Goal: Information Seeking & Learning: Stay updated

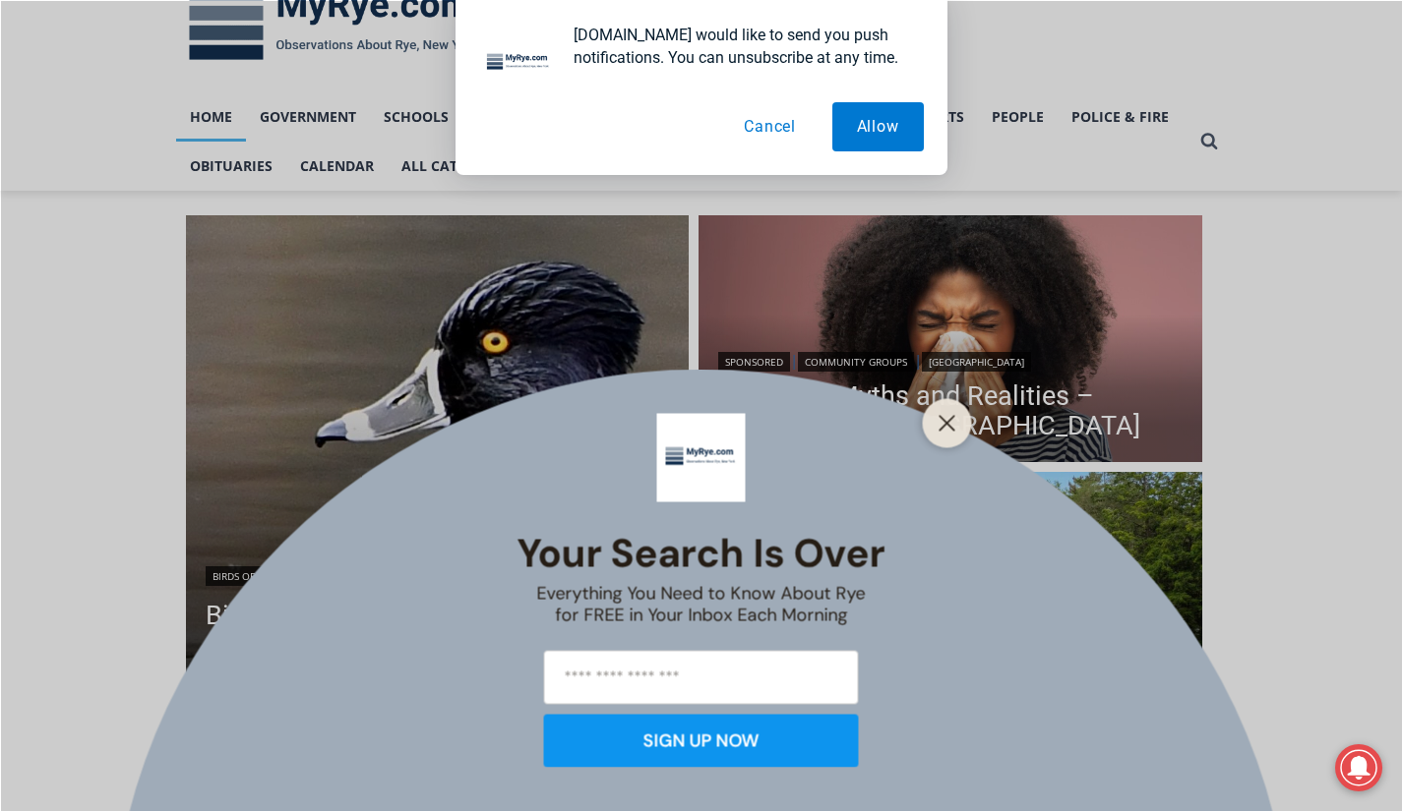
scroll to position [73, 0]
click at [952, 406] on div at bounding box center [947, 422] width 49 height 49
click at [943, 421] on icon "Close" at bounding box center [947, 423] width 18 height 18
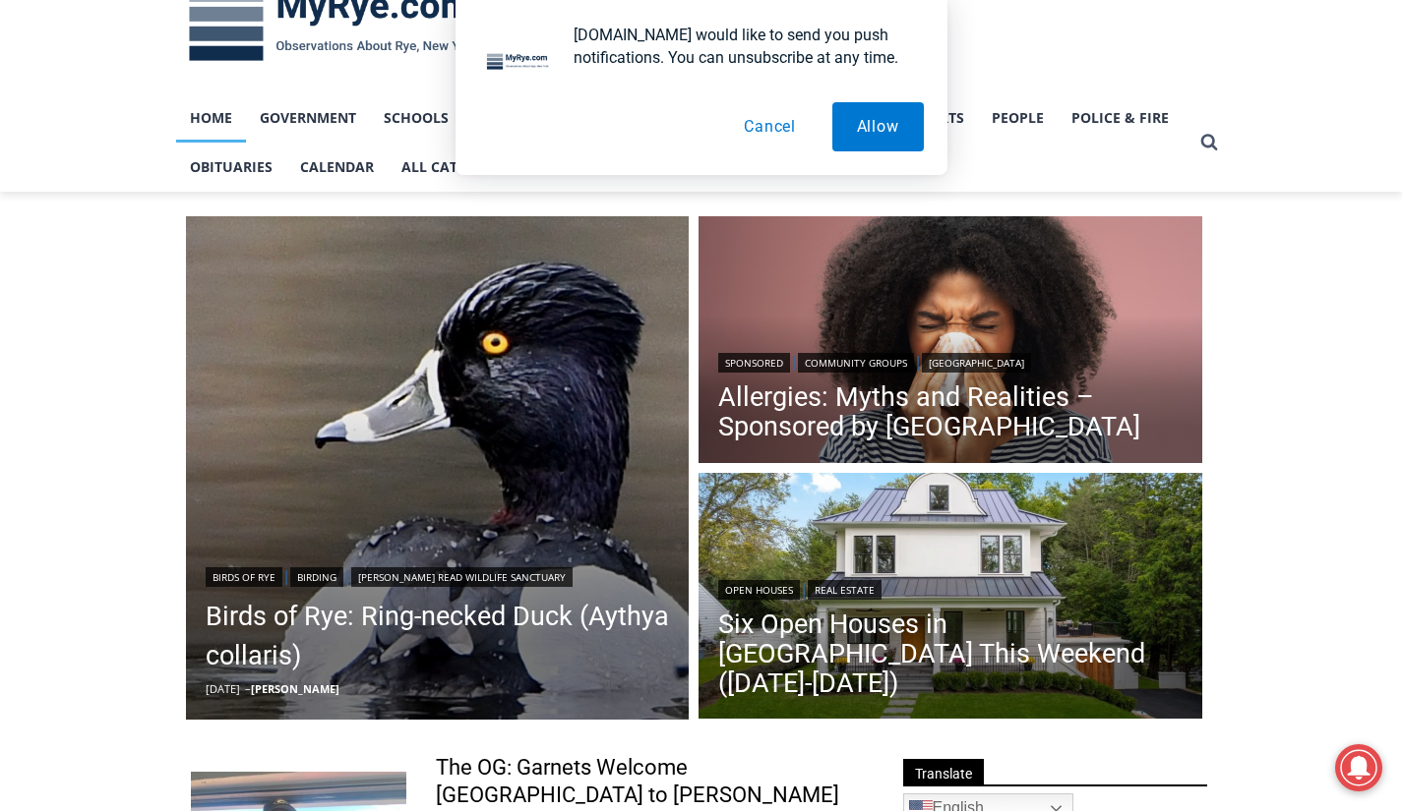
click at [771, 131] on button "Cancel" at bounding box center [769, 126] width 101 height 49
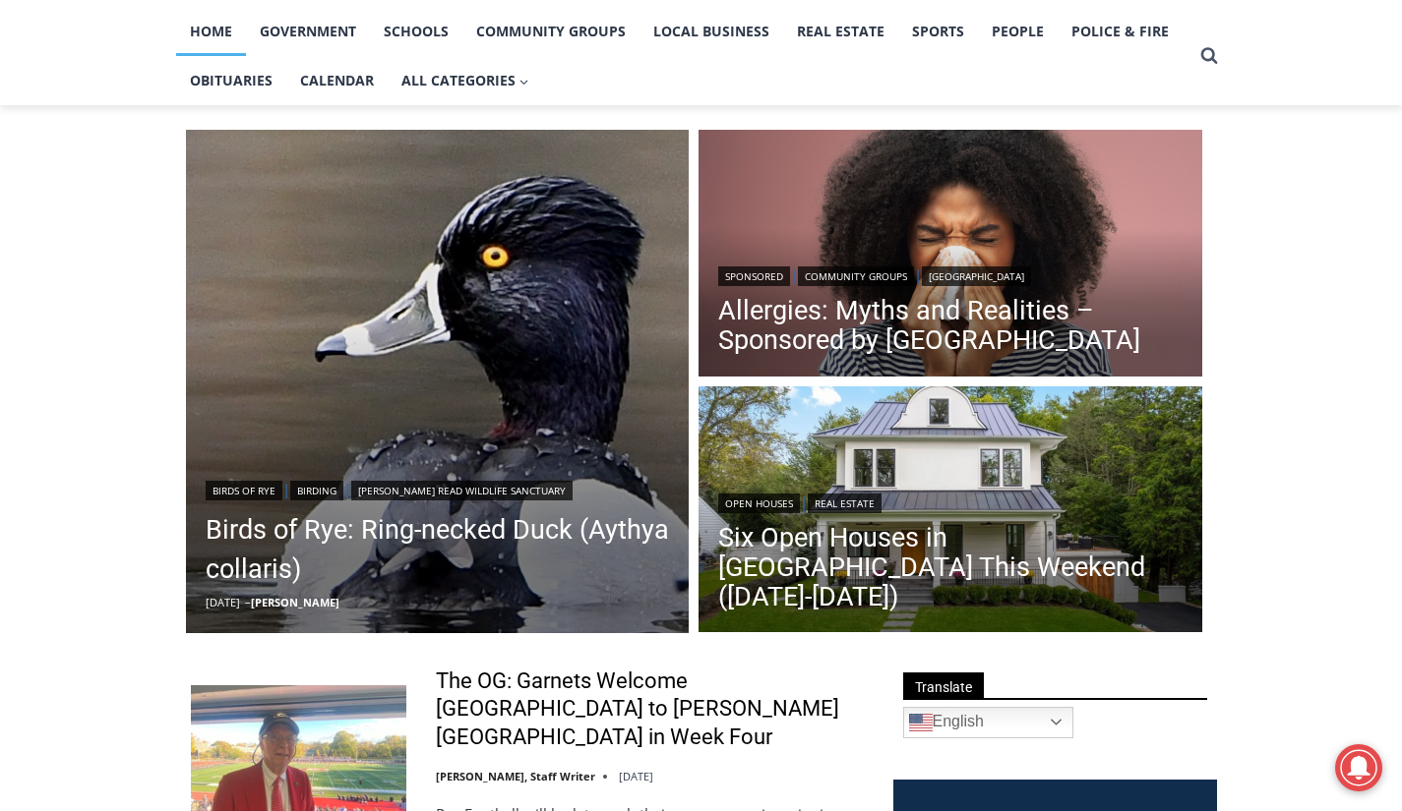
scroll to position [147, 0]
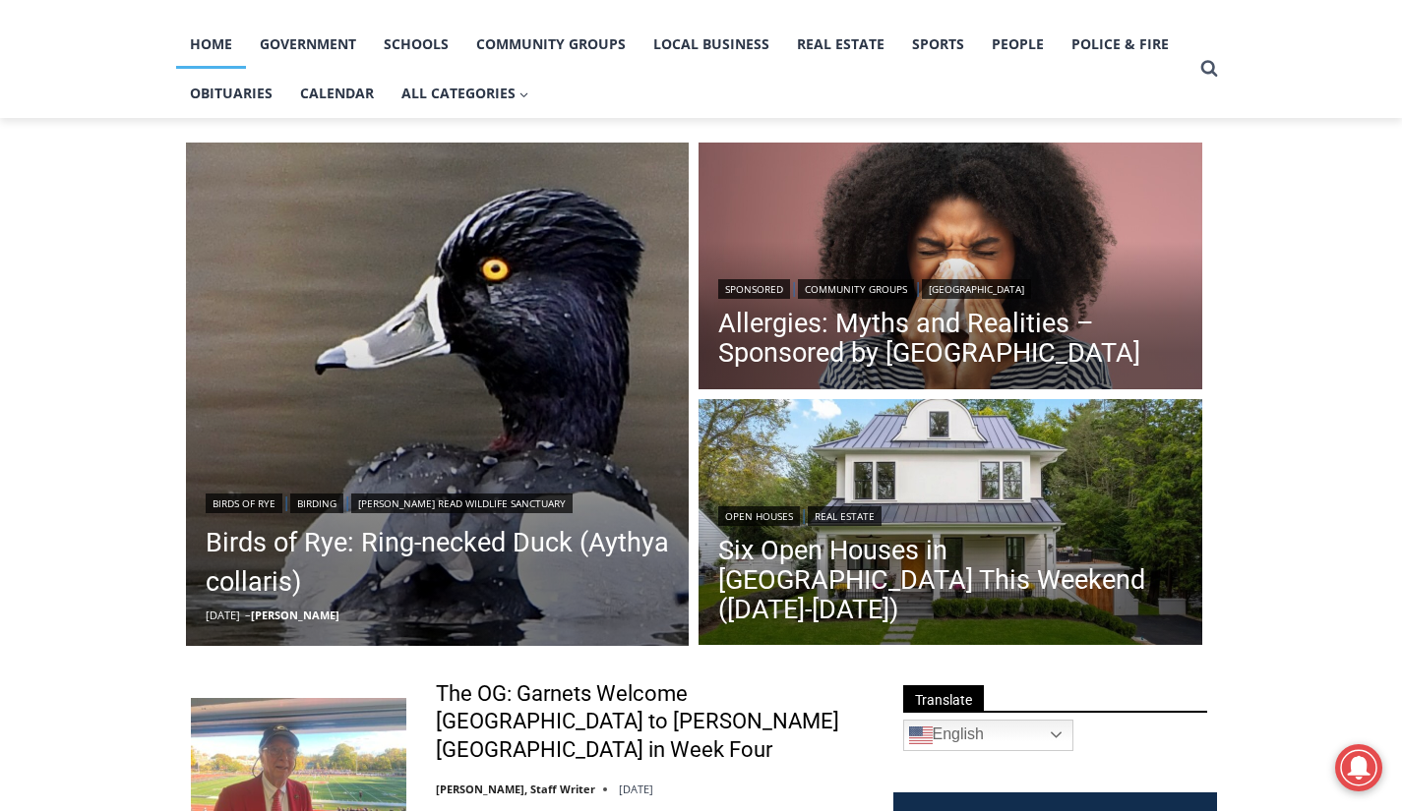
click at [956, 565] on link "Six Open Houses in [GEOGRAPHIC_DATA] This Weekend ([DATE]-[DATE])" at bounding box center [950, 580] width 464 height 89
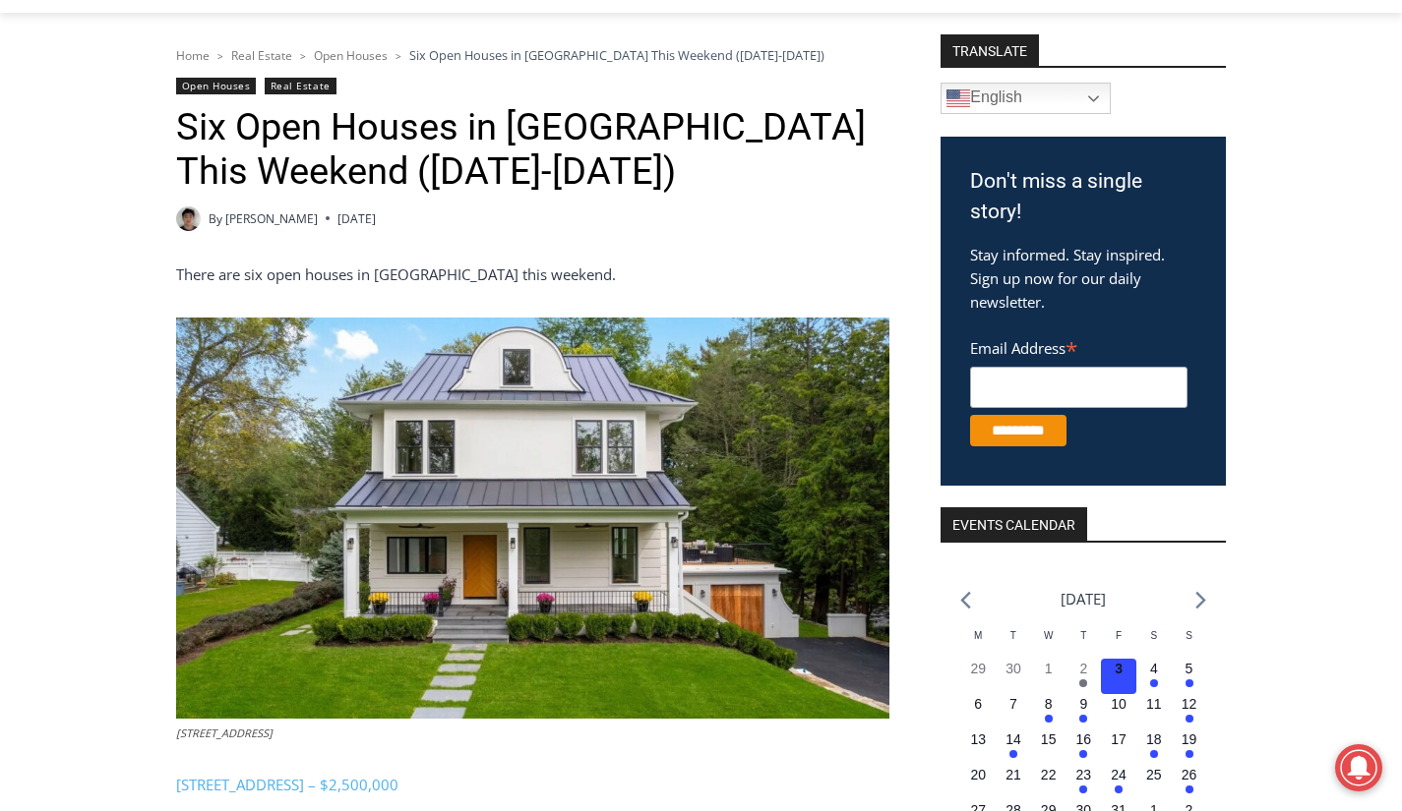
scroll to position [133, 0]
